Goal: Download file/media

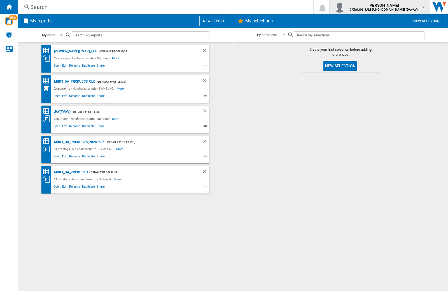
click at [346, 7] on img "button" at bounding box center [339, 6] width 11 height 11
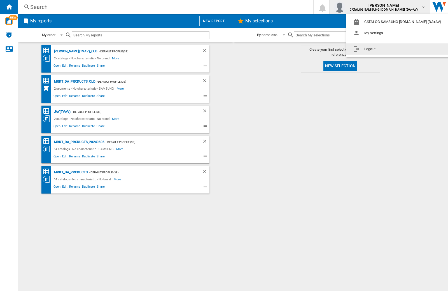
click at [390, 49] on button "Logout" at bounding box center [399, 48] width 104 height 11
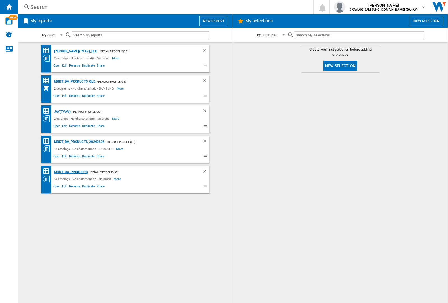
click at [71, 172] on div "MRKT_DA_PRODUCTS" at bounding box center [70, 172] width 35 height 7
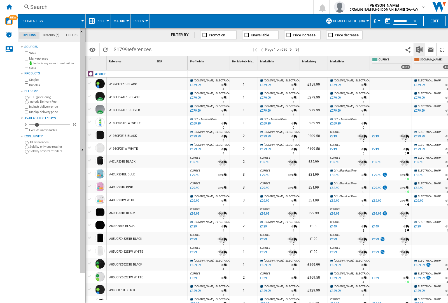
click at [420, 49] on img "Download in Excel" at bounding box center [419, 49] width 7 height 7
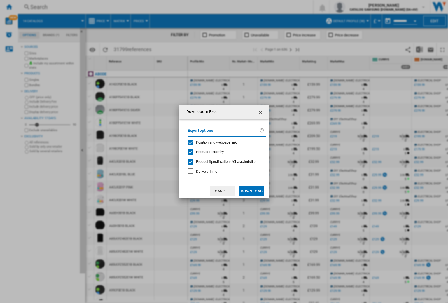
click at [213, 142] on span "Position and webpage link" at bounding box center [216, 142] width 41 height 4
click at [252, 191] on button "Download" at bounding box center [251, 191] width 25 height 10
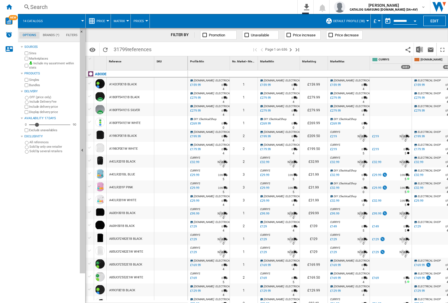
click at [175, 96] on div at bounding box center [170, 97] width 33 height 13
